Goal: Transaction & Acquisition: Download file/media

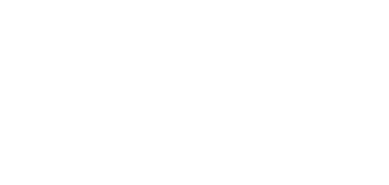
click at [168, 0] on html "Texto original Avalie a tradução O feedback vai ser usado para ajudar a melhora…" at bounding box center [194, 0] width 389 height 0
click at [179, 0] on html "Texto original Avalie a tradução O feedback vai ser usado para ajudar a melhora…" at bounding box center [194, 0] width 389 height 0
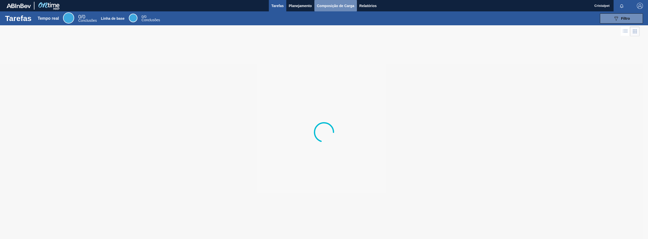
click at [341, 6] on font "Composição de Carga" at bounding box center [335, 6] width 37 height 4
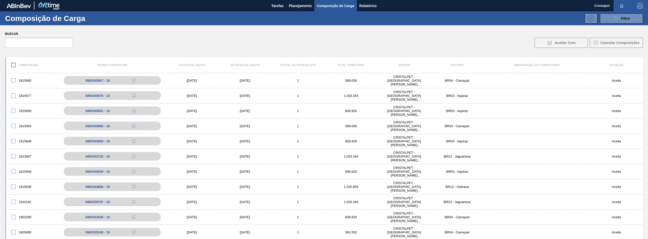
click at [396, 25] on div "Composição de Carga 089F7B8B-B2A5-4AFE-B5C0-19BA573D28AC Filtro" at bounding box center [324, 18] width 648 height 14
click at [370, 9] on button "Relatórios" at bounding box center [368, 5] width 22 height 11
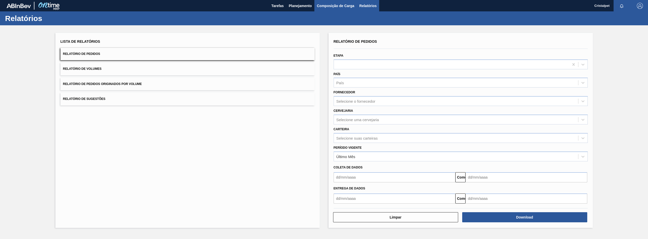
click at [331, 6] on font "Composição de Carga" at bounding box center [335, 6] width 37 height 4
click at [304, 5] on font "Planejamento" at bounding box center [300, 6] width 23 height 4
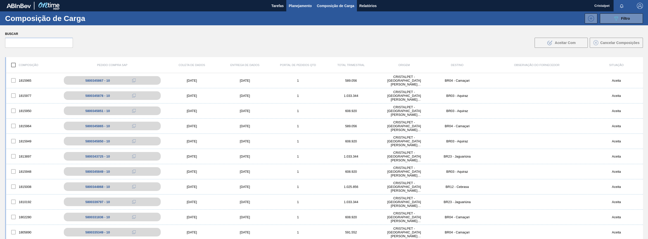
click at [296, 4] on font "Planejamento" at bounding box center [300, 6] width 23 height 4
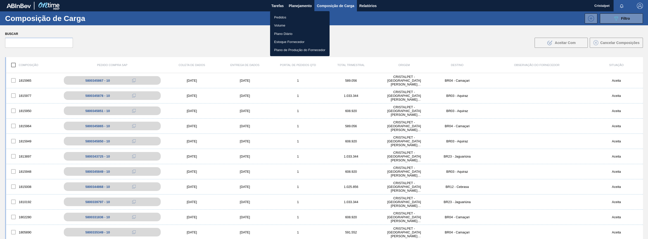
click at [305, 7] on div at bounding box center [324, 119] width 648 height 239
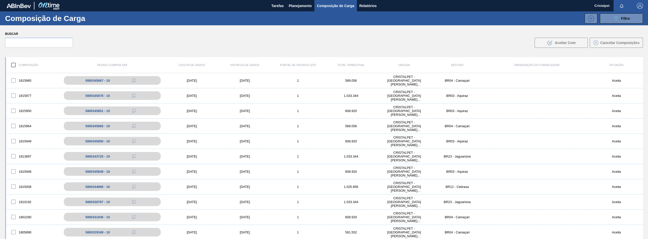
click at [292, 7] on font "Planejamento" at bounding box center [300, 6] width 23 height 4
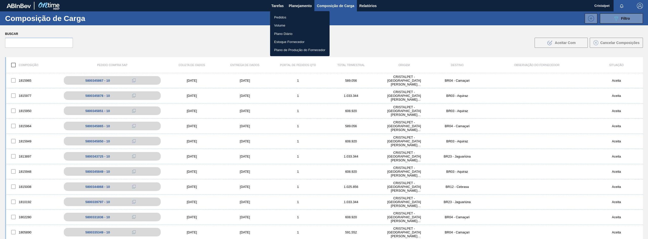
click at [282, 7] on div at bounding box center [324, 119] width 648 height 239
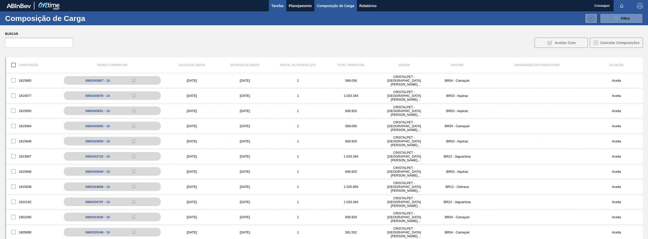
click at [279, 6] on font "Tarefas" at bounding box center [277, 6] width 12 height 4
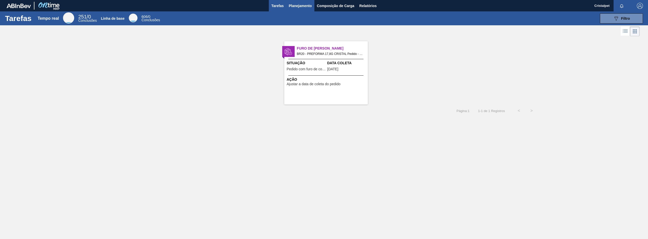
click at [300, 7] on font "Planejamento" at bounding box center [300, 6] width 23 height 4
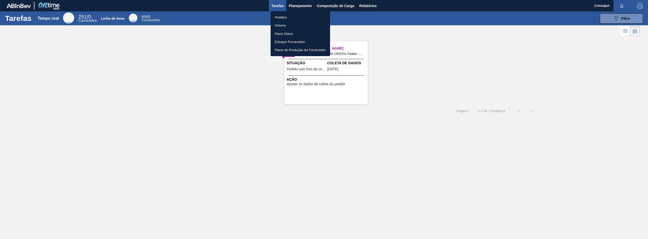
click at [336, 7] on div at bounding box center [324, 119] width 648 height 239
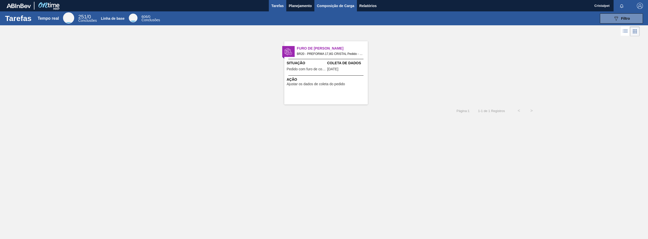
click at [337, 4] on font "Composição de Carga" at bounding box center [335, 6] width 37 height 4
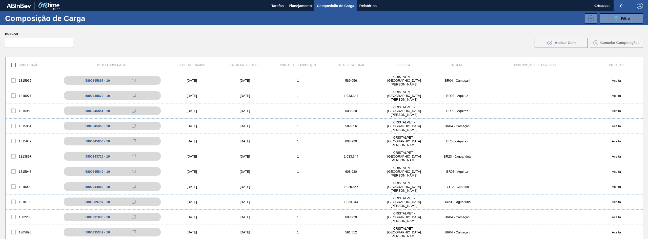
click at [206, 39] on div "Buscar .b{fill:var(--color-action-default)} Aceitar Com Cancelar Composições" at bounding box center [324, 39] width 648 height 28
click at [371, 6] on font "Relatórios" at bounding box center [368, 6] width 17 height 4
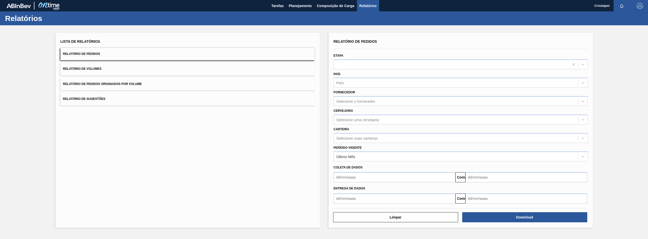
click at [343, 177] on input "text" at bounding box center [395, 177] width 122 height 10
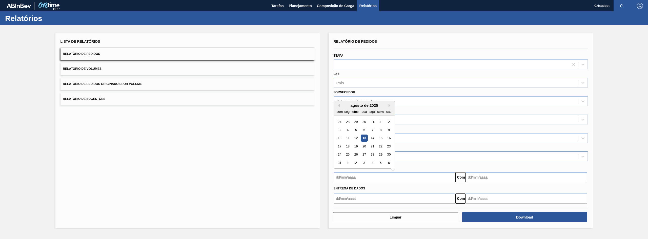
click at [409, 160] on div "Último Mês" at bounding box center [456, 156] width 244 height 7
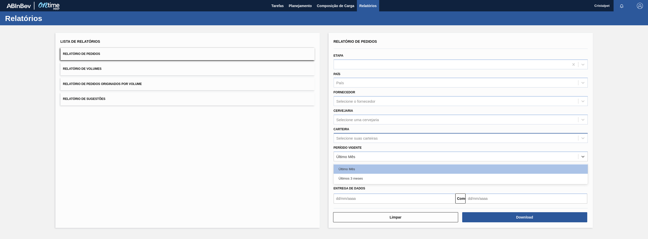
click at [365, 136] on font "Selecione suas carteiras" at bounding box center [356, 138] width 41 height 4
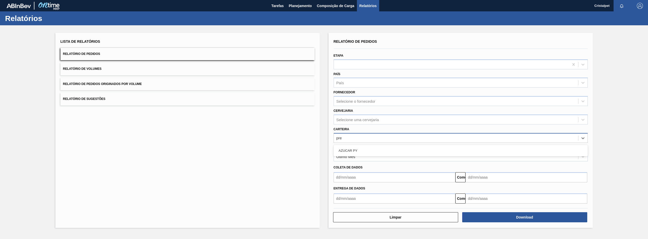
type input "pr"
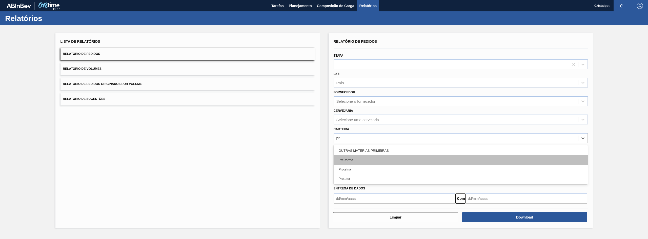
click at [361, 159] on div "Pré-forma" at bounding box center [461, 159] width 254 height 9
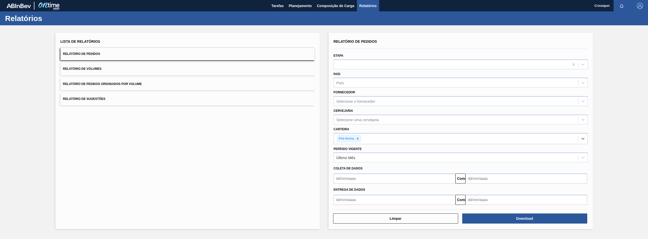
click at [367, 181] on input "text" at bounding box center [395, 179] width 122 height 10
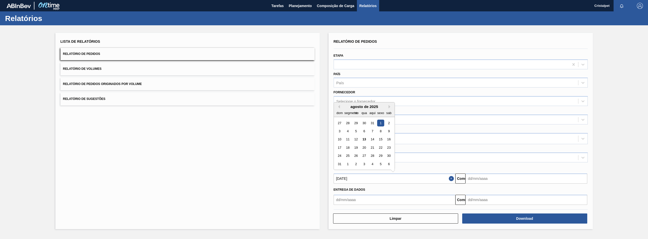
type input "[DATE]"
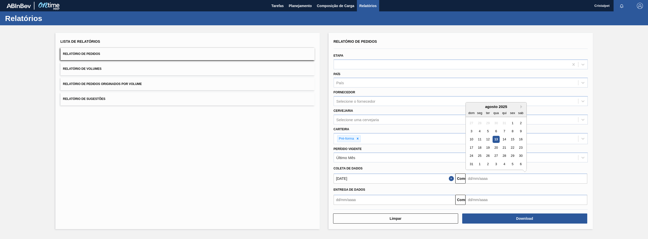
drag, startPoint x: 489, startPoint y: 182, endPoint x: 498, endPoint y: 181, distance: 8.9
click at [489, 182] on input "text" at bounding box center [527, 179] width 122 height 10
click at [470, 164] on font "31" at bounding box center [472, 164] width 4 height 4
type input "[DATE]"
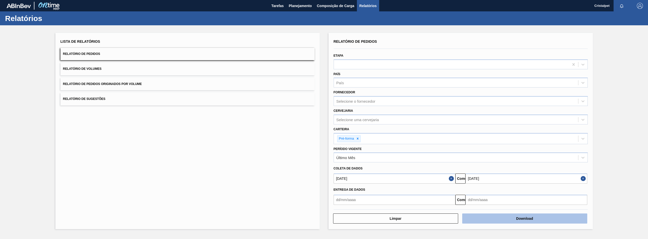
click at [493, 221] on button "Download" at bounding box center [524, 219] width 125 height 10
